Goal: Task Accomplishment & Management: Use online tool/utility

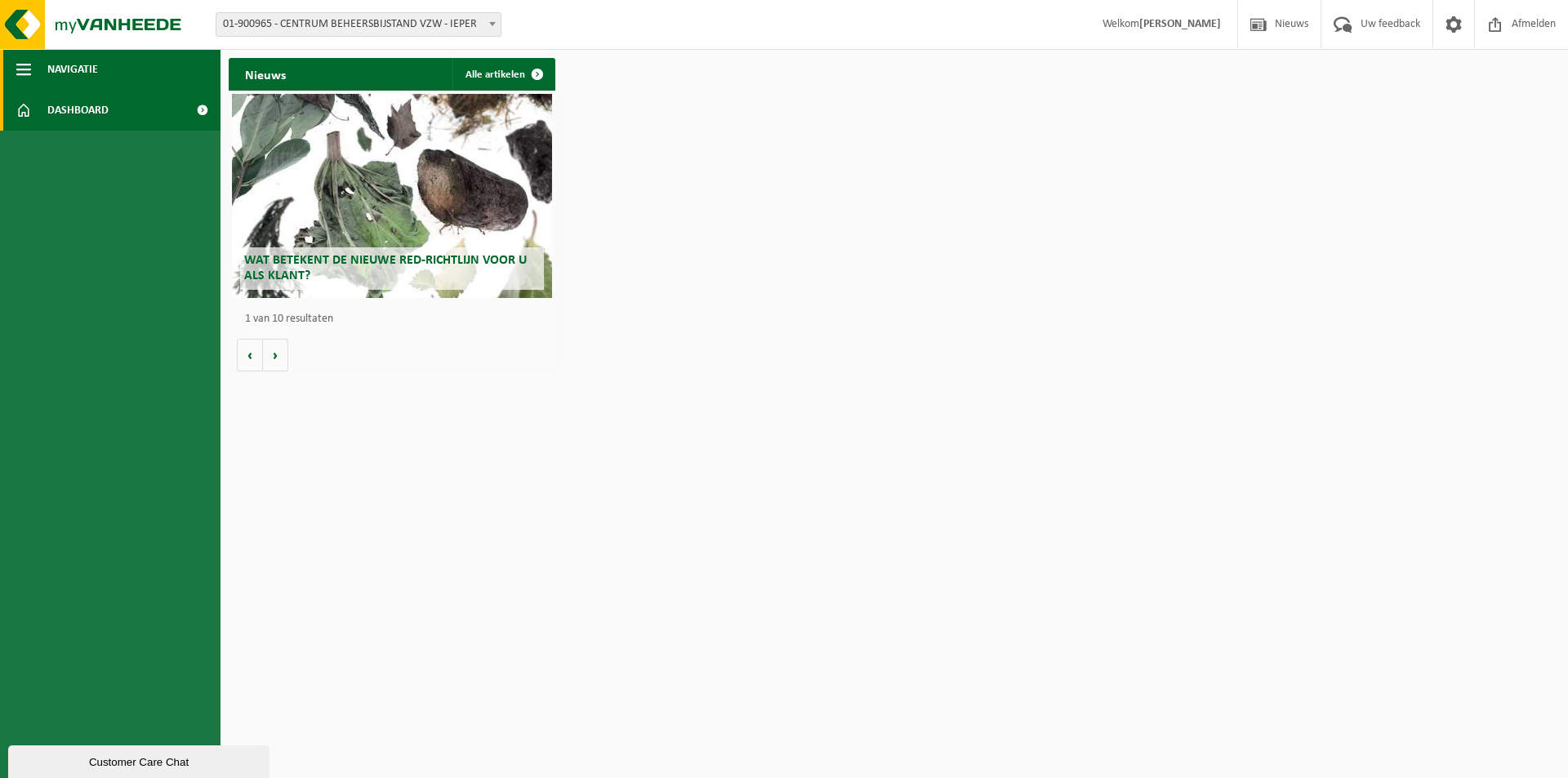
click at [78, 74] on span "Navigatie" at bounding box center [73, 68] width 50 height 41
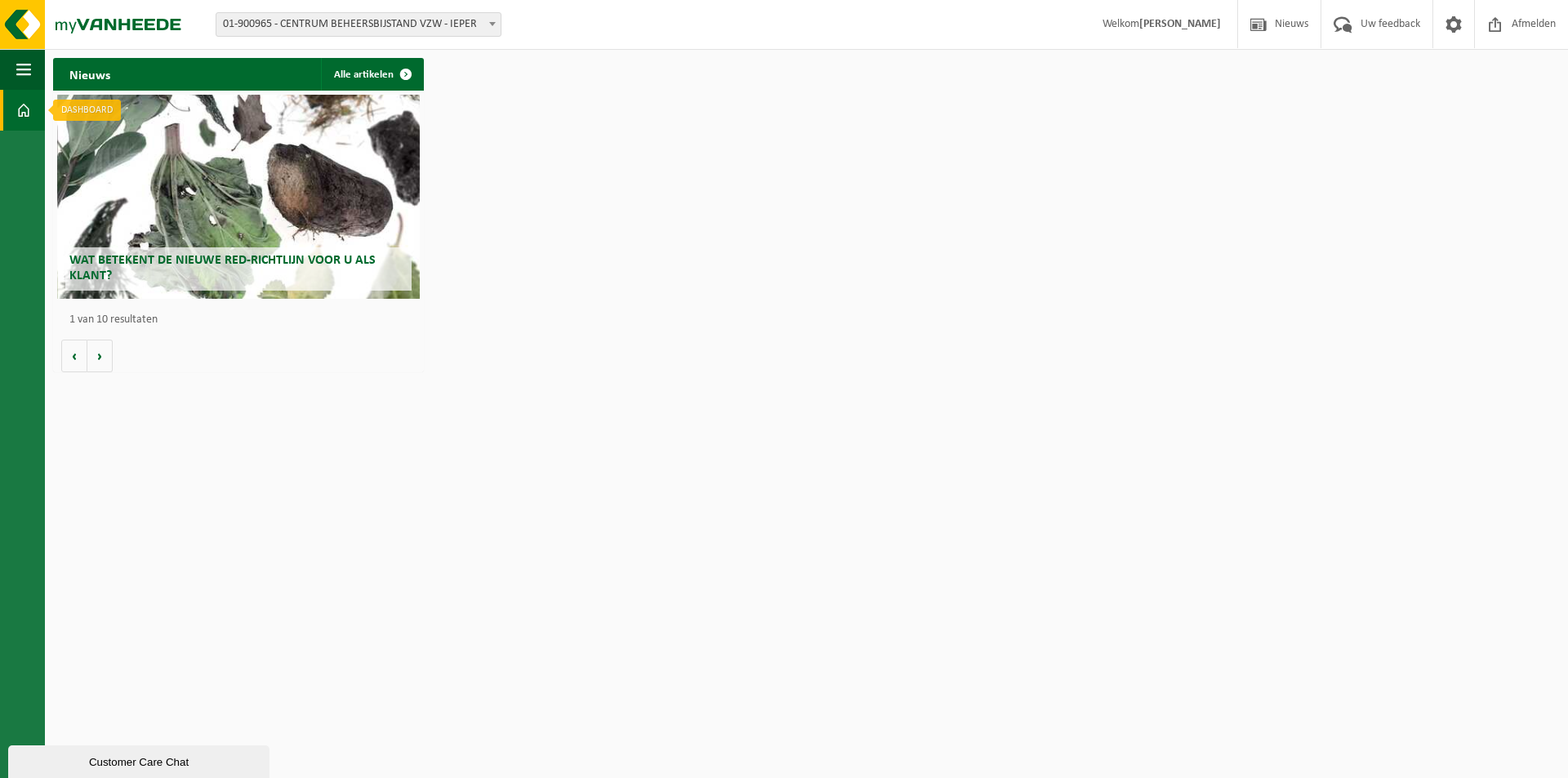
click at [25, 109] on span at bounding box center [23, 110] width 14 height 41
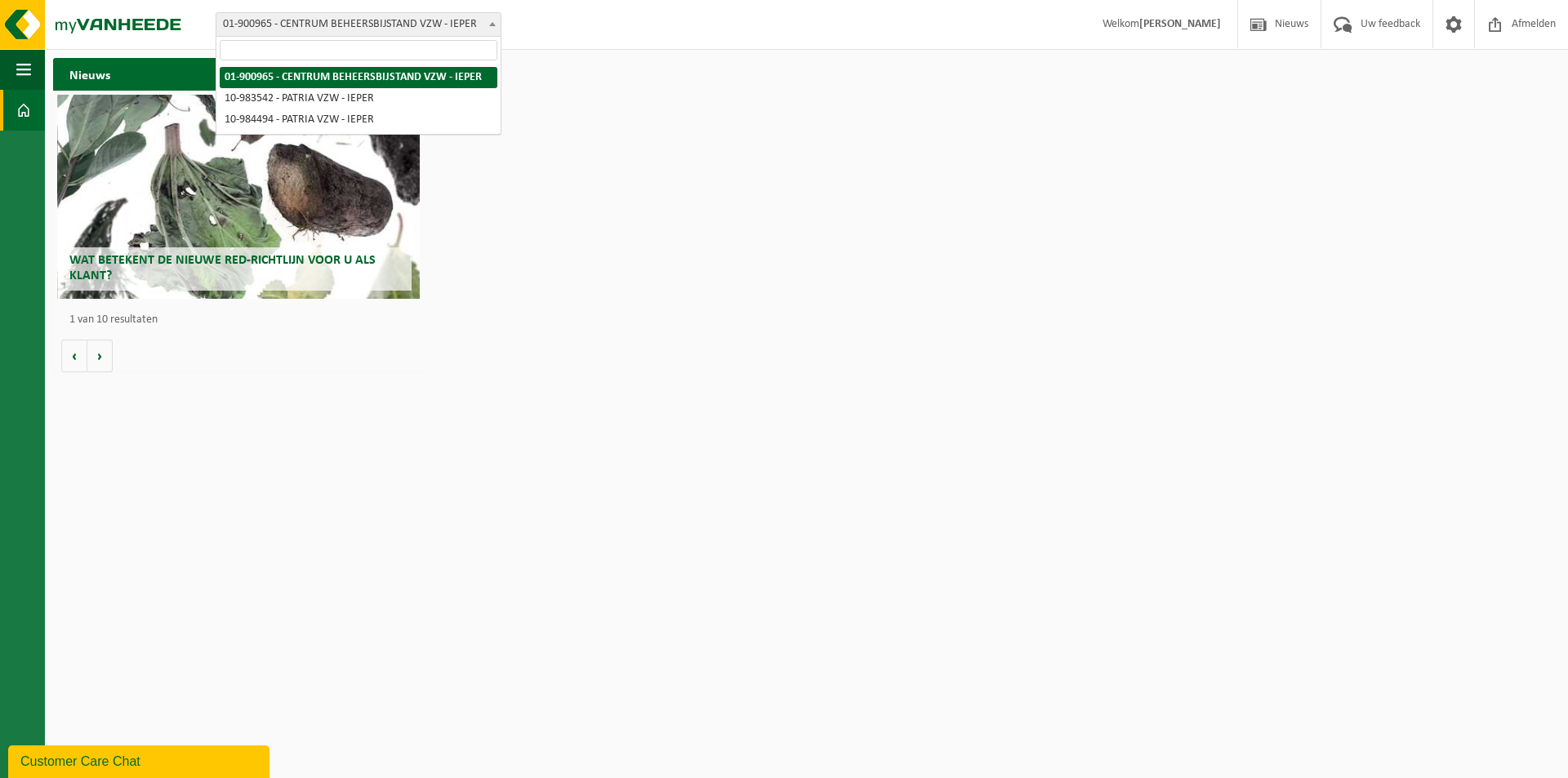
drag, startPoint x: 467, startPoint y: 28, endPoint x: 454, endPoint y: 33, distance: 13.9
click at [464, 30] on span "01-900965 - CENTRUM BEHEERSBIJSTAND VZW - IEPER" at bounding box center [358, 24] width 284 height 23
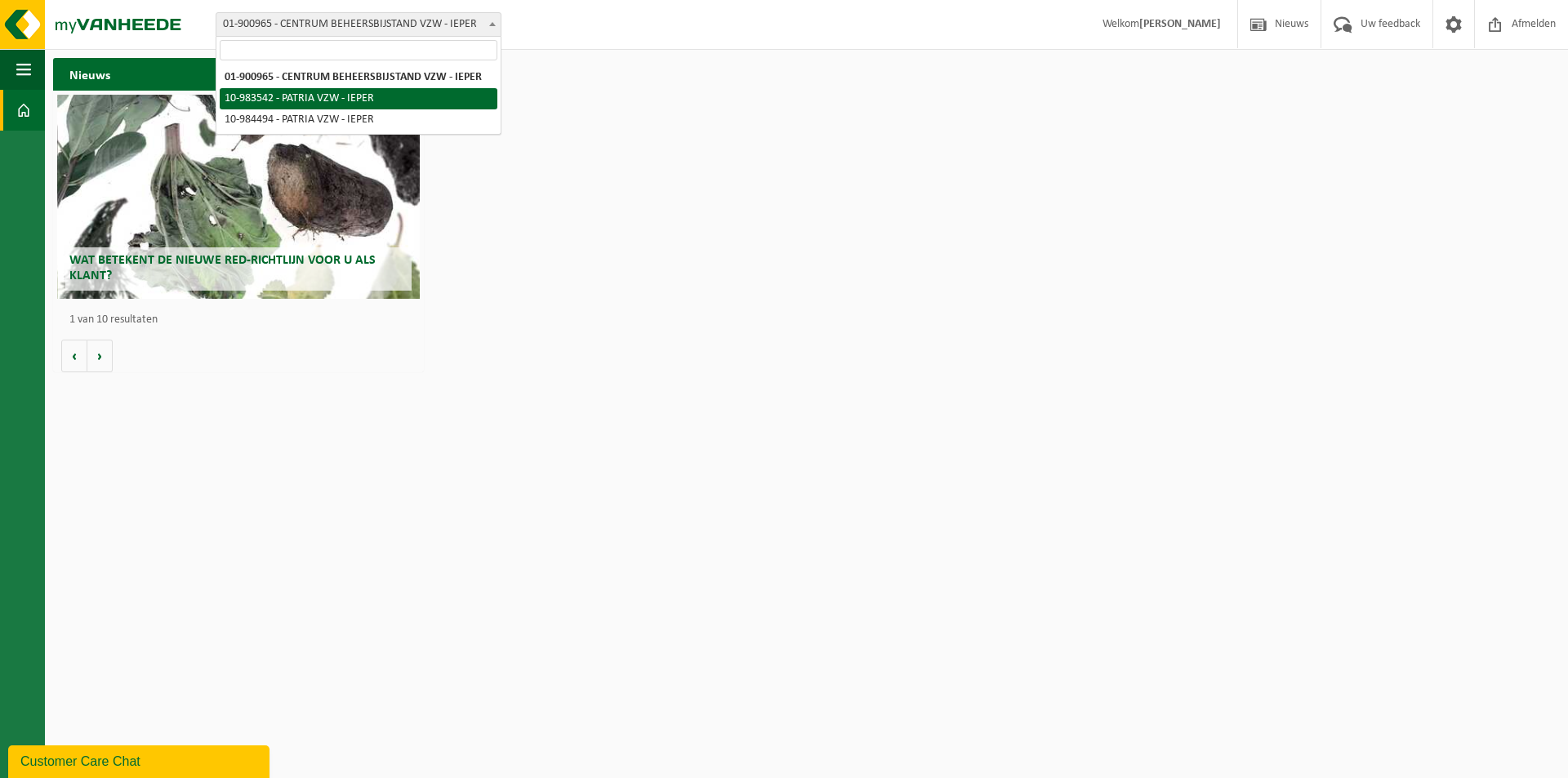
select select "163286"
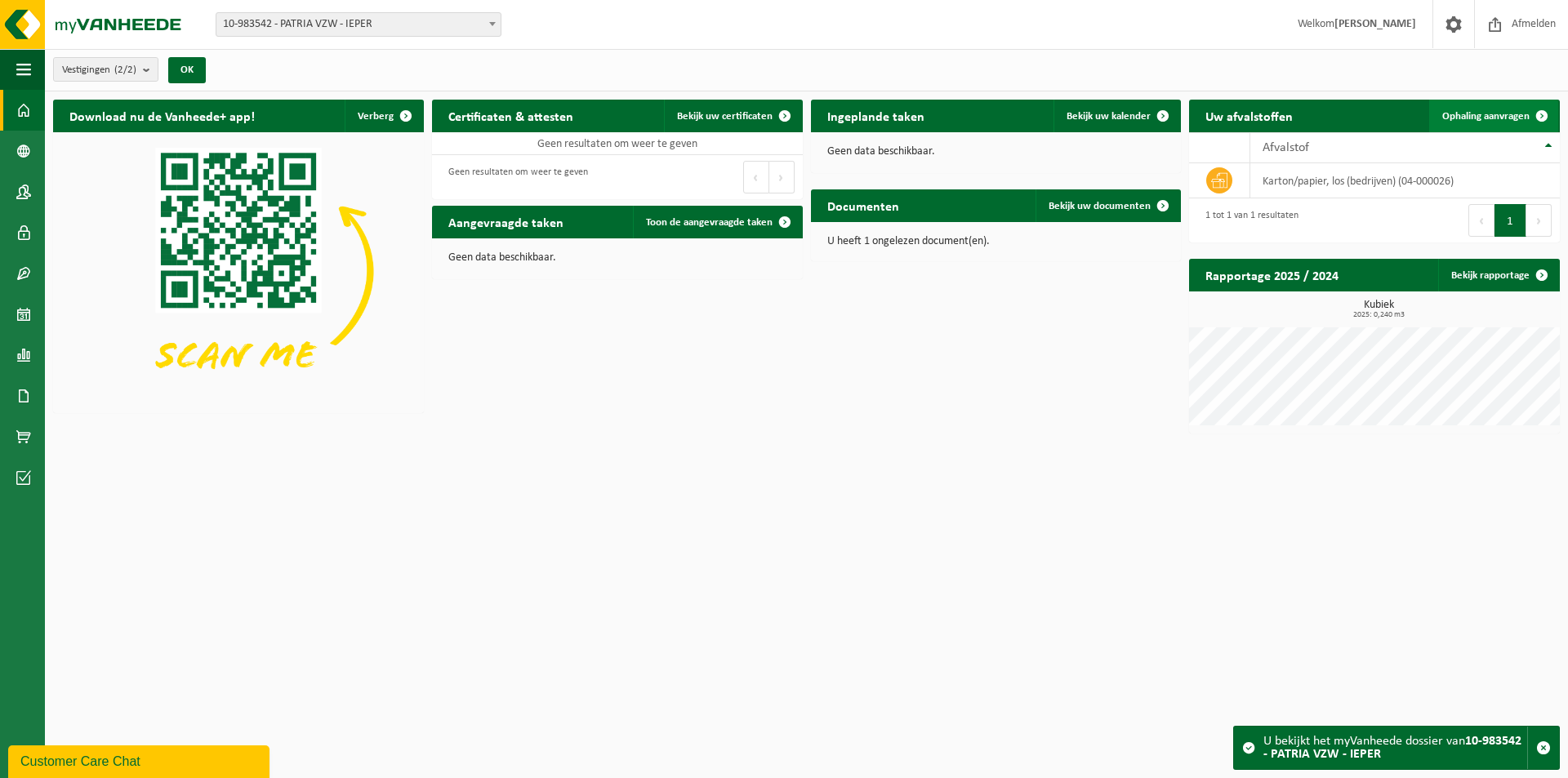
click at [1491, 115] on span "Ophaling aanvragen" at bounding box center [1485, 116] width 87 height 11
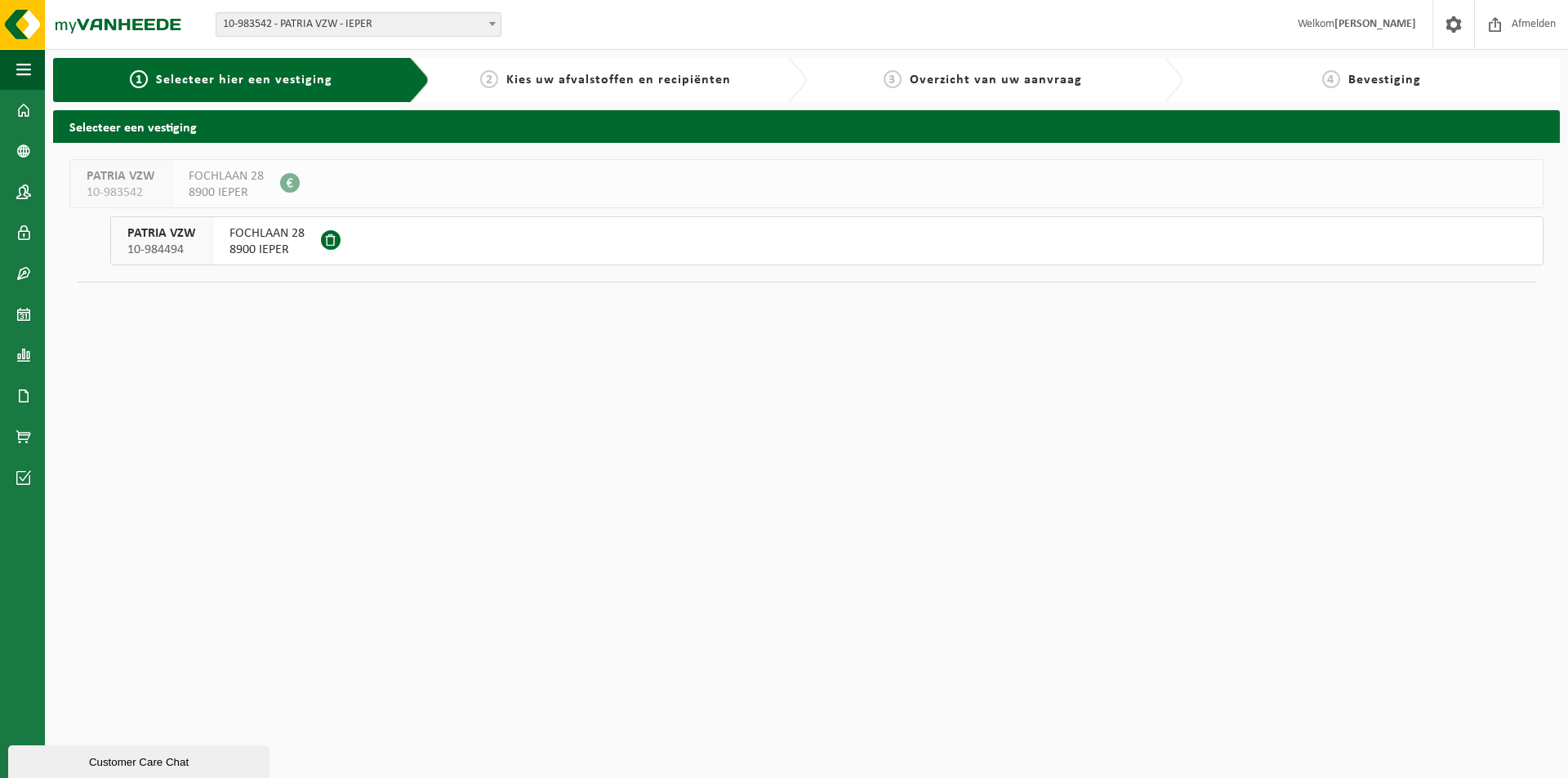
click at [275, 239] on span "FOCHLAAN 28" at bounding box center [266, 233] width 75 height 16
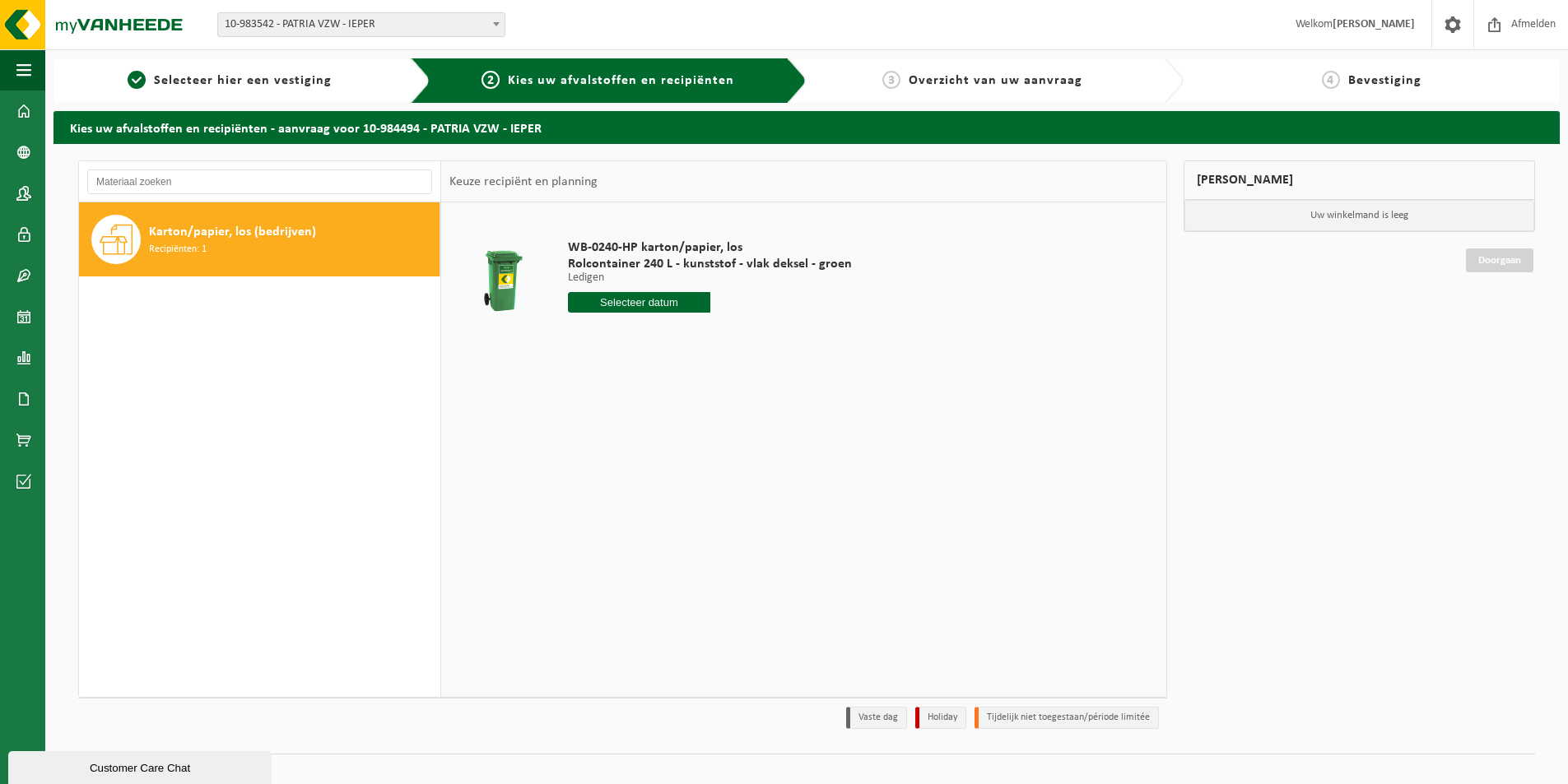
click at [642, 301] on input "text" at bounding box center [639, 302] width 142 height 21
click at [576, 447] on div "15" at bounding box center [583, 448] width 29 height 26
type input "Van 2025-09-15"
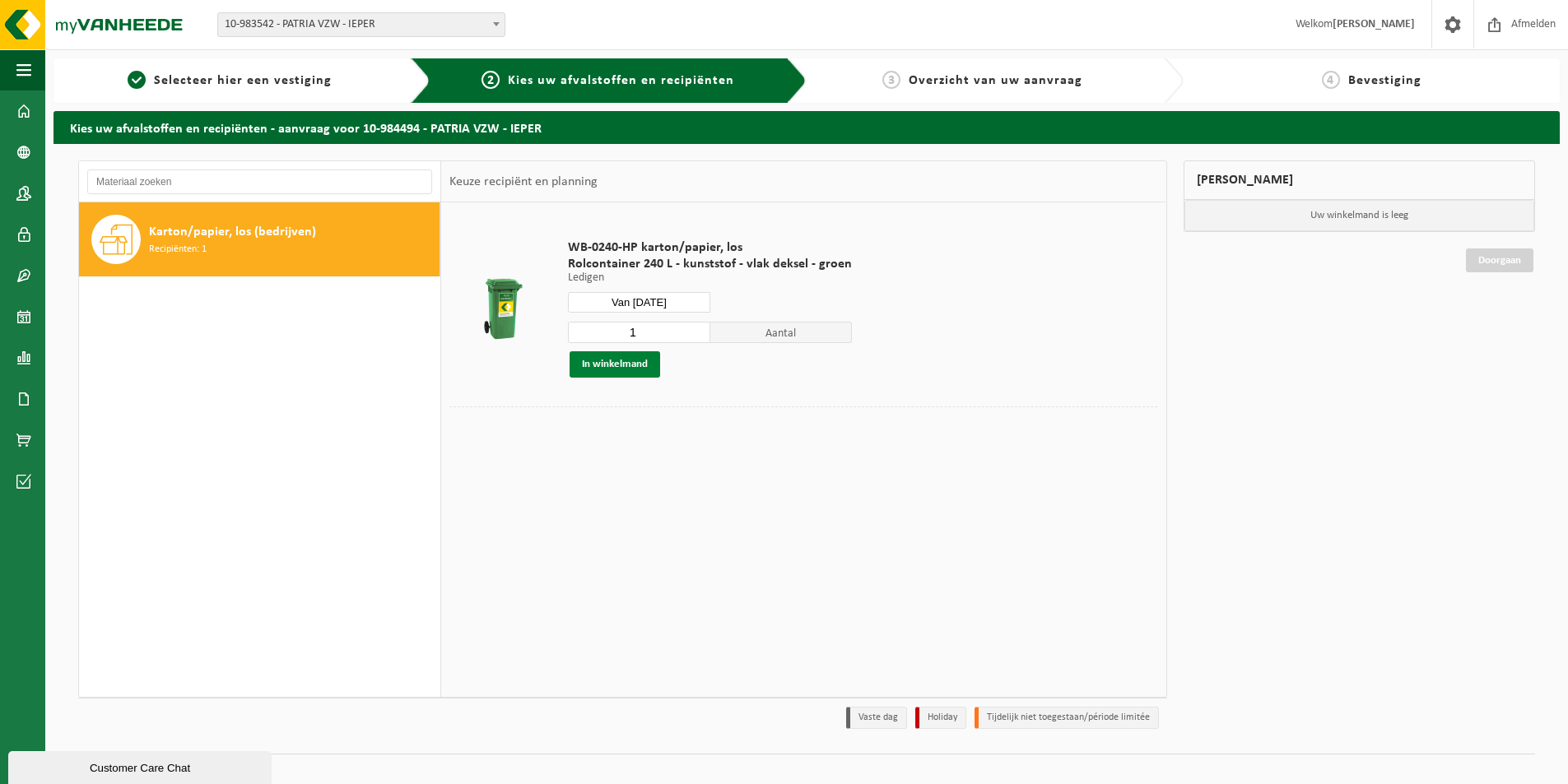
click at [607, 368] on button "In winkelmand" at bounding box center [615, 364] width 91 height 26
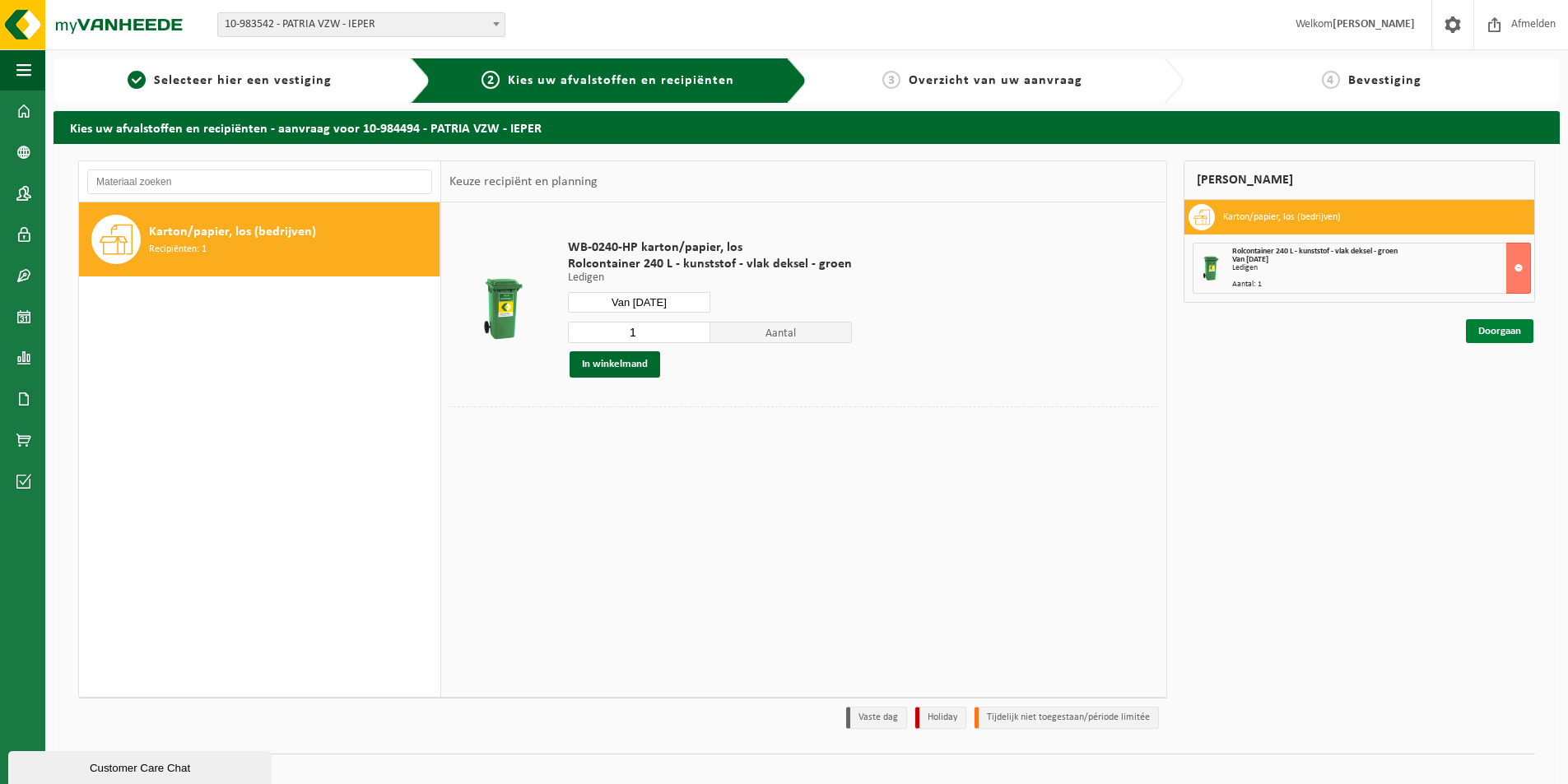
click at [1496, 331] on link "Doorgaan" at bounding box center [1499, 331] width 67 height 24
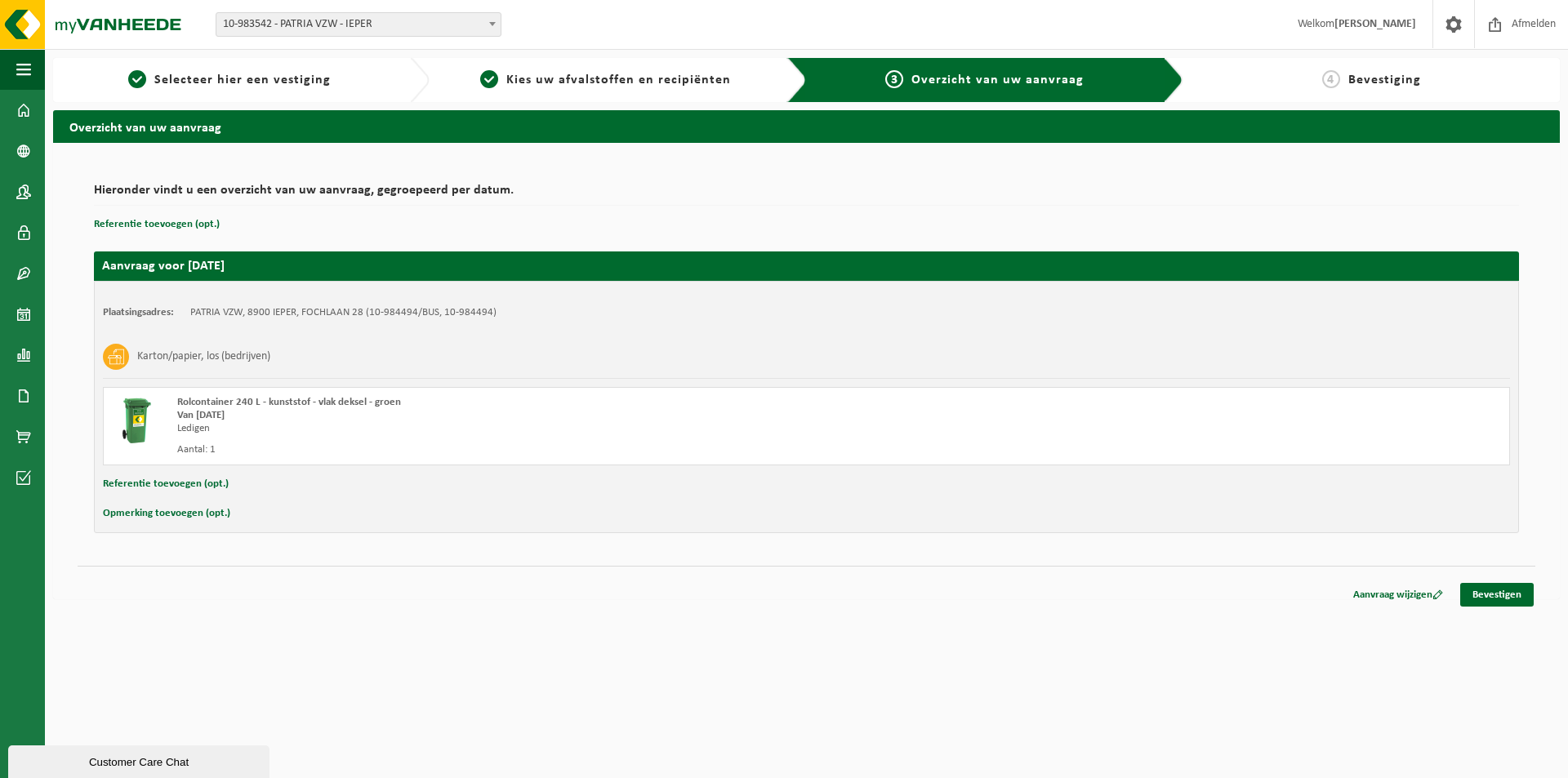
click at [162, 515] on button "Opmerking toevoegen (opt.)" at bounding box center [167, 514] width 128 height 22
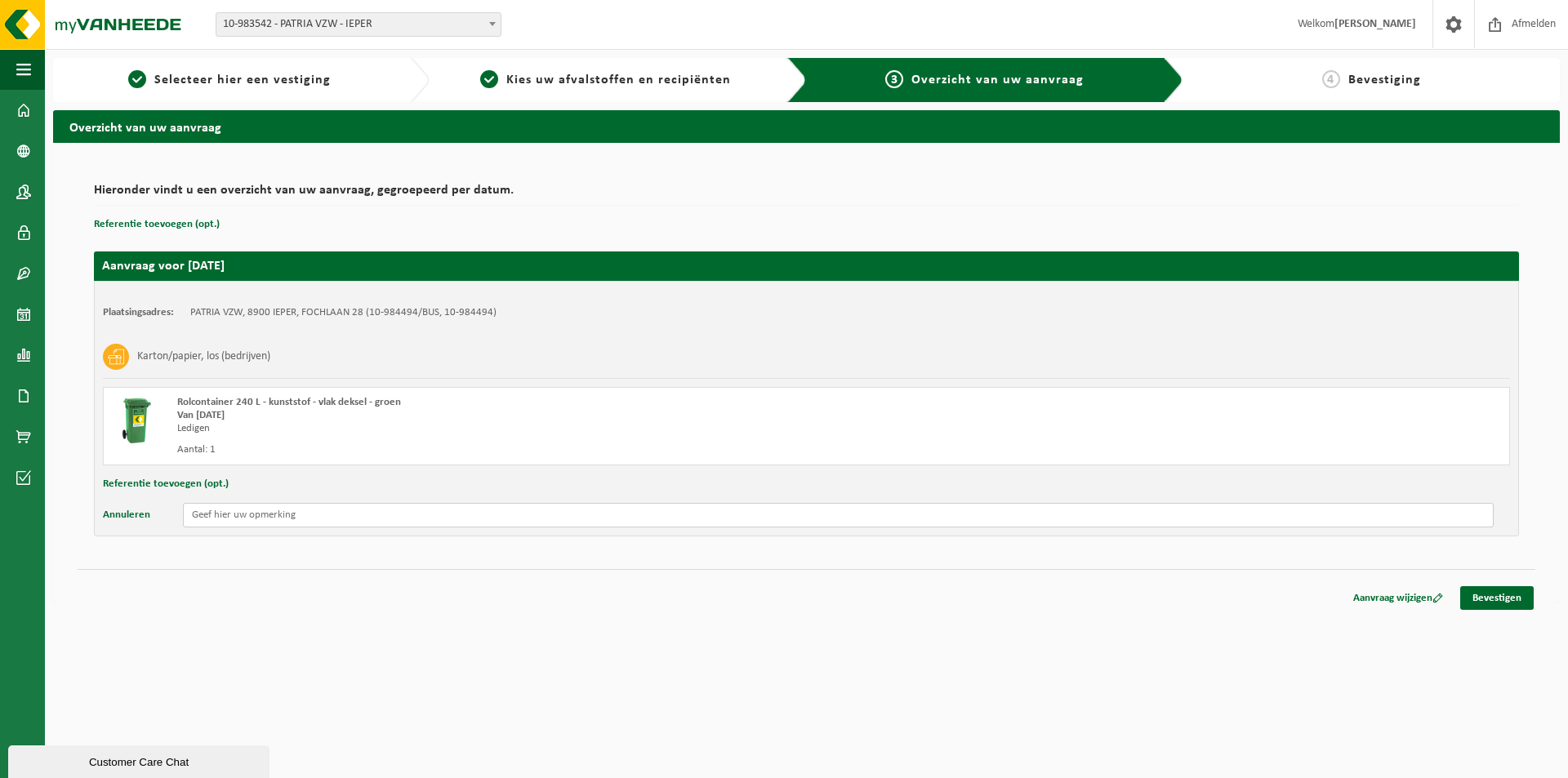
drag, startPoint x: 207, startPoint y: 520, endPoint x: 194, endPoint y: 517, distance: 13.3
click at [202, 521] on input "text" at bounding box center [838, 515] width 1311 height 24
type input "vanaf 7u30"
click at [1500, 598] on link "Bevestigen" at bounding box center [1497, 598] width 74 height 23
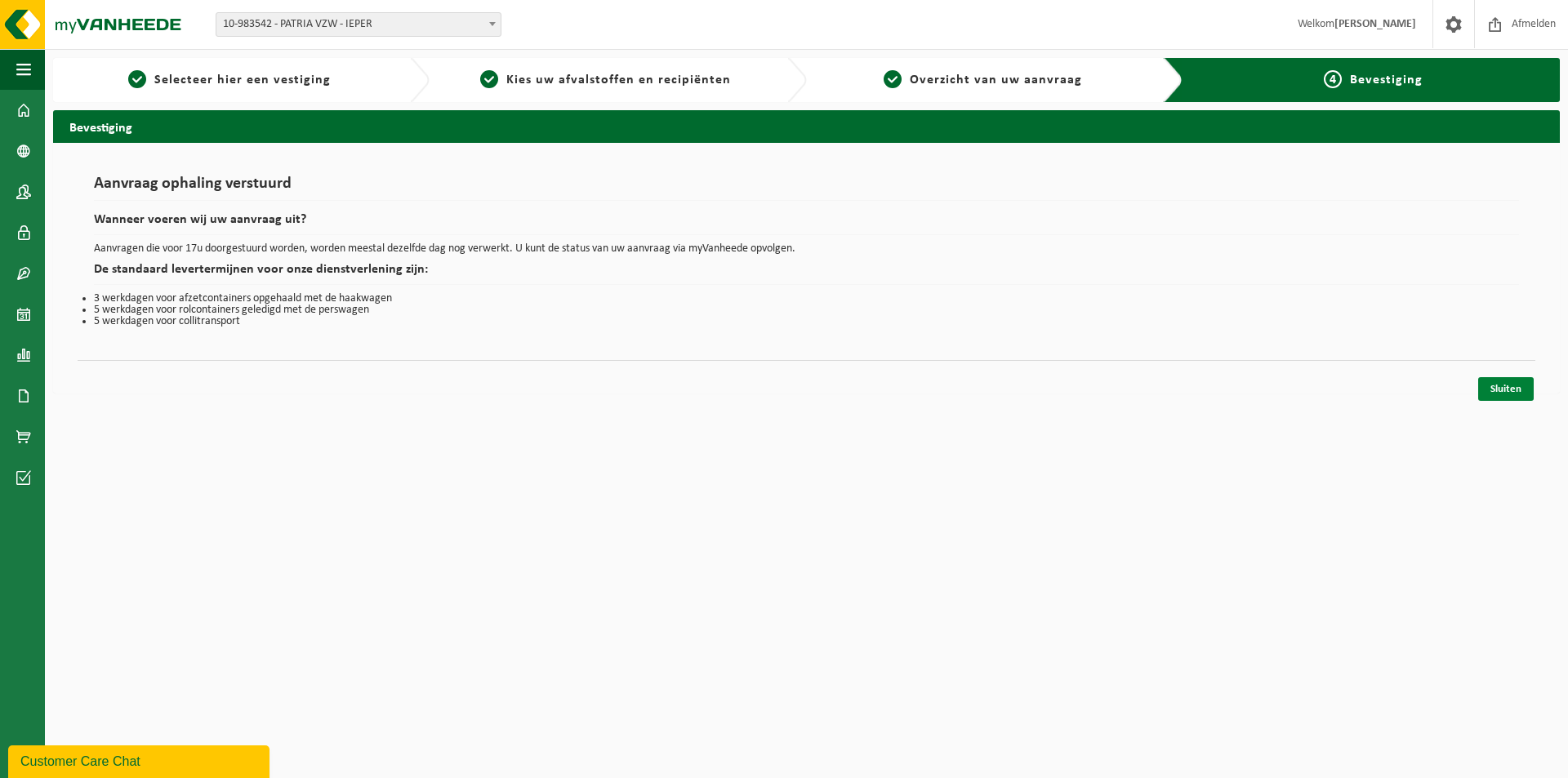
click at [1506, 392] on link "Sluiten" at bounding box center [1506, 389] width 56 height 23
